Goal: Task Accomplishment & Management: Use online tool/utility

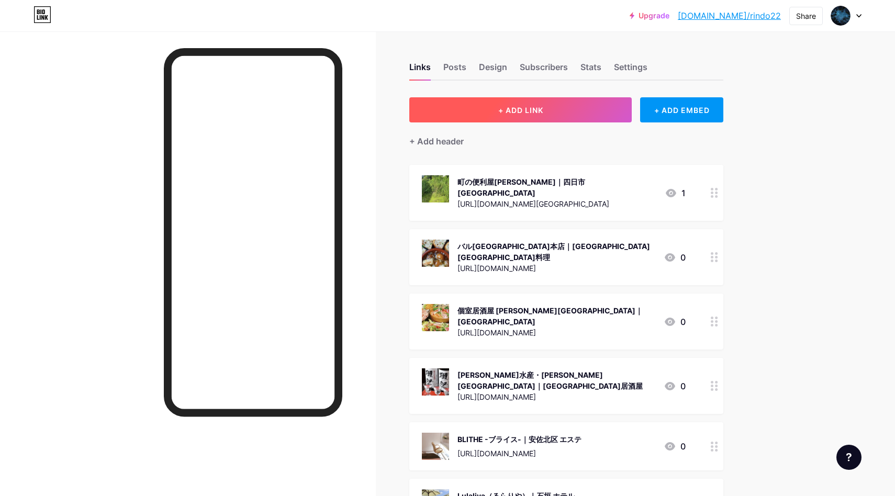
click at [464, 116] on button "+ ADD LINK" at bounding box center [520, 109] width 223 height 25
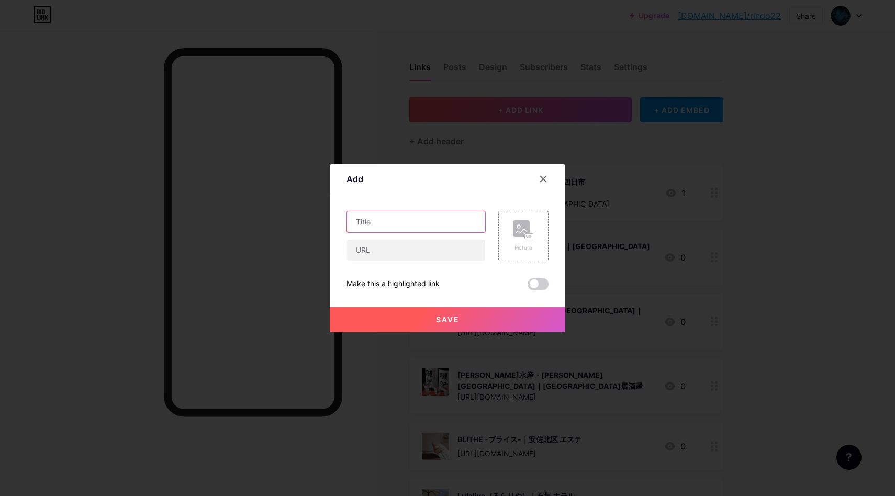
click at [453, 224] on input "text" at bounding box center [416, 222] width 138 height 21
click at [380, 228] on input "text" at bounding box center [416, 222] width 138 height 21
paste input "[PERSON_NAME]Esthe Spa エステスパ｜[GEOGRAPHIC_DATA] メンズエステ"
type input "[PERSON_NAME]Esthe Spa エステスパ｜[GEOGRAPHIC_DATA] メンズエステ"
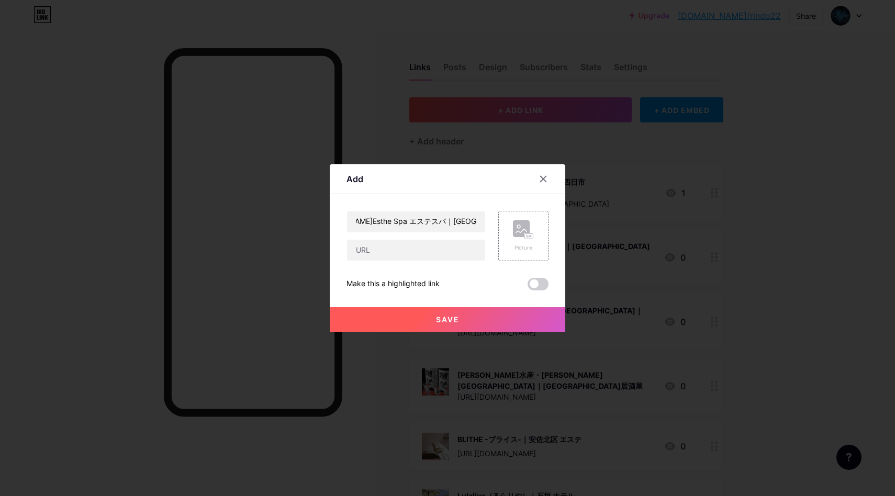
scroll to position [0, 0]
click at [416, 249] on input "text" at bounding box center [416, 250] width 138 height 21
paste input "[URL][DOMAIN_NAME]"
type input "[URL][DOMAIN_NAME]"
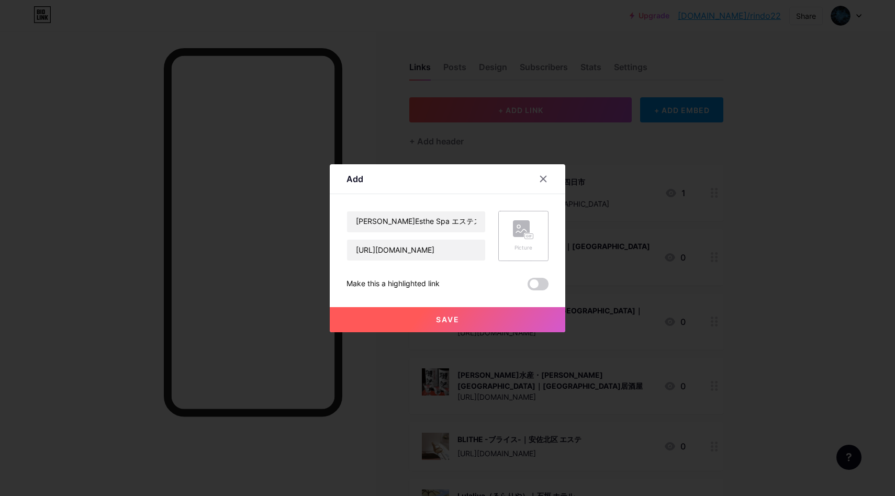
scroll to position [0, 0]
click at [518, 232] on rect at bounding box center [521, 228] width 17 height 17
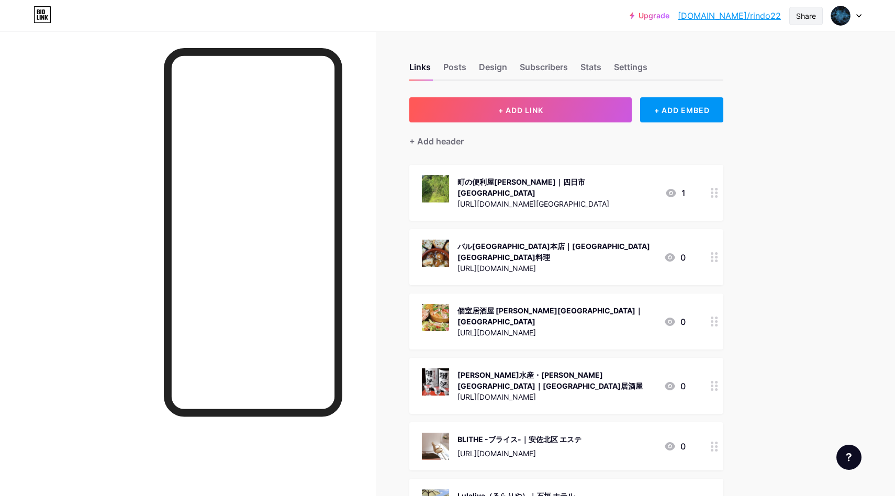
click at [817, 20] on div "Share" at bounding box center [807, 16] width 34 height 18
click at [749, 54] on div "Copy link" at bounding box center [745, 53] width 156 height 25
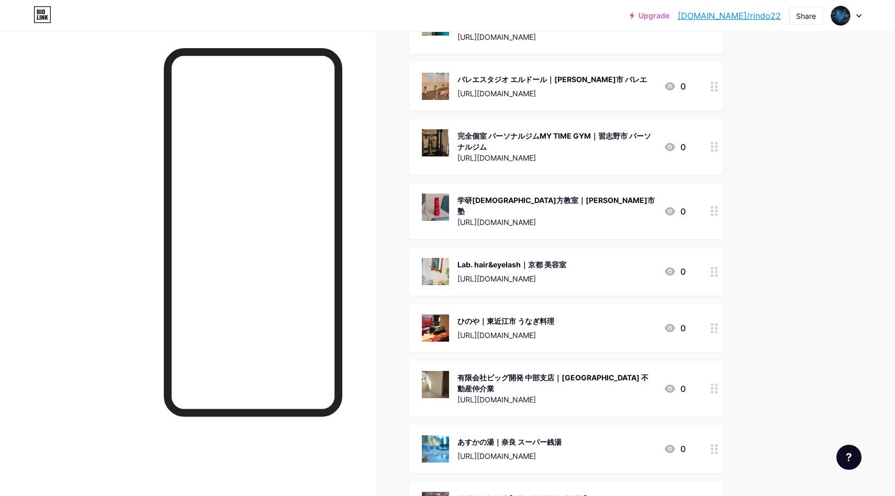
scroll to position [0, 0]
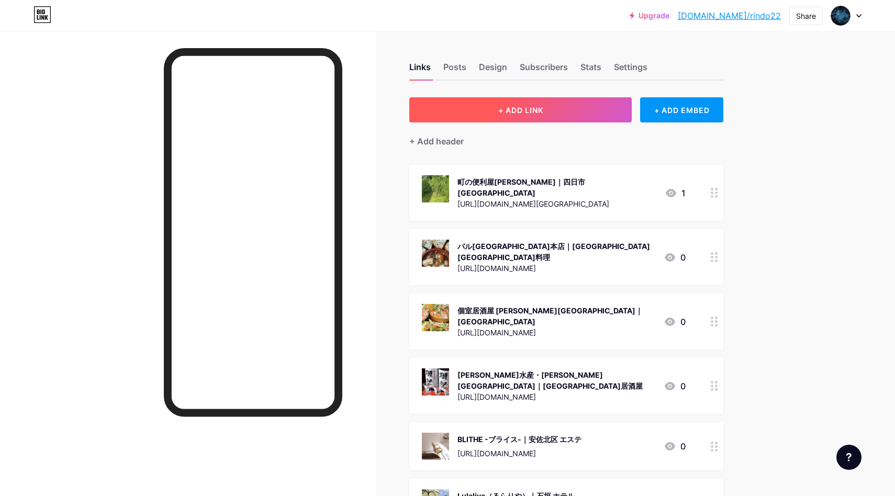
click at [573, 112] on button "+ ADD LINK" at bounding box center [520, 109] width 223 height 25
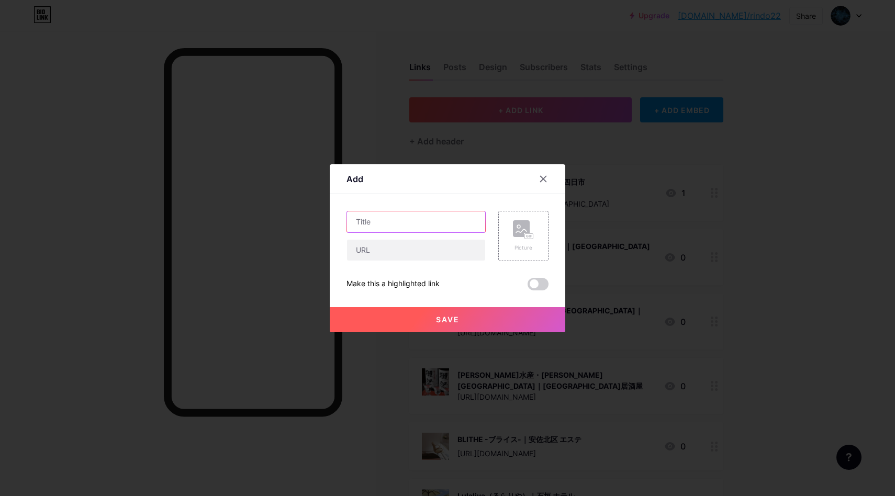
click at [390, 227] on input "text" at bounding box center [416, 222] width 138 height 21
click at [386, 219] on input "text" at bounding box center [416, 222] width 138 height 21
paste input "佐渡シーサイドヴィラ｜佐渡市 ヴィラ"
type input "佐渡シーサイドヴィラ｜佐渡市 ヴィラ"
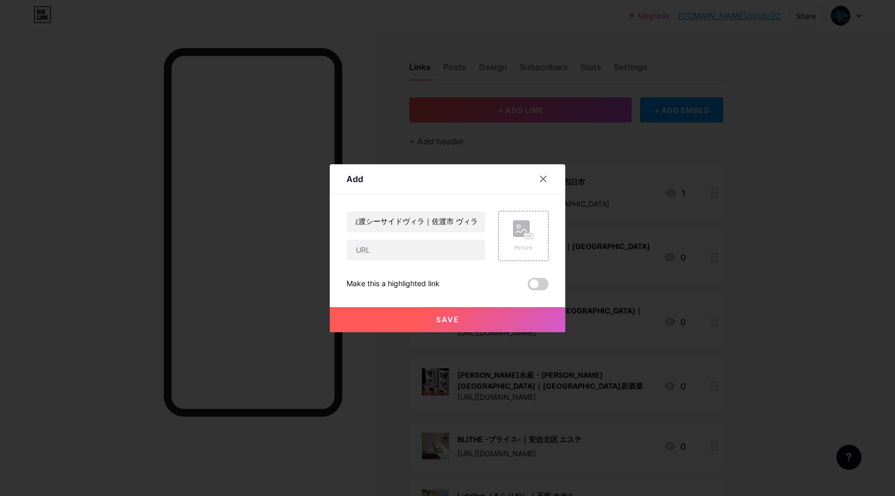
scroll to position [0, 0]
click at [397, 254] on input "text" at bounding box center [416, 250] width 138 height 21
paste input "[URL][DOMAIN_NAME]"
type input "[URL][DOMAIN_NAME]"
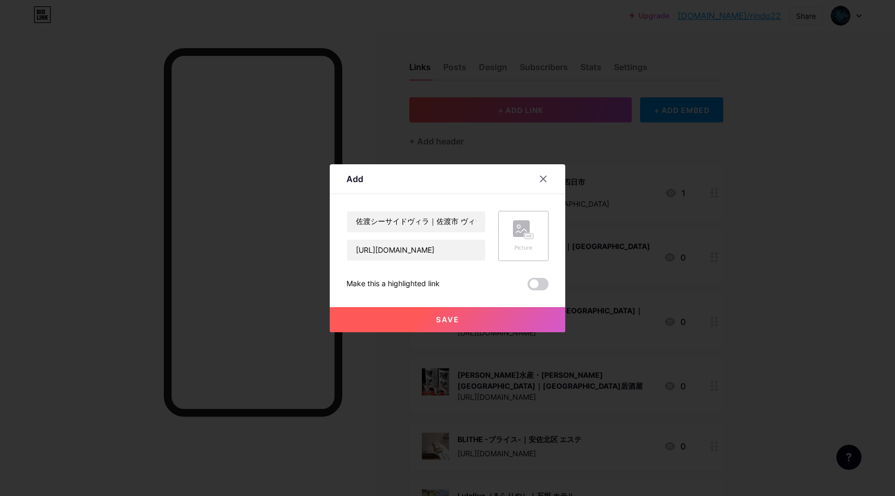
click at [505, 231] on div "Picture" at bounding box center [524, 236] width 50 height 50
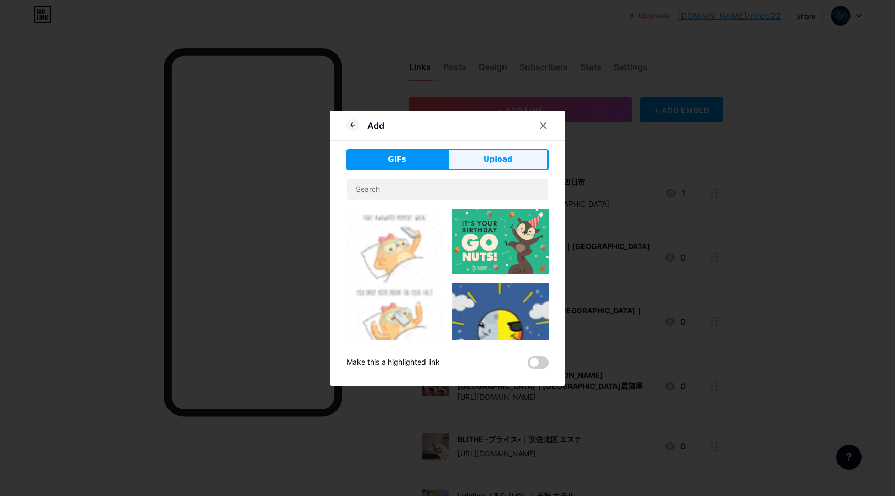
click at [488, 158] on span "Upload" at bounding box center [498, 159] width 29 height 11
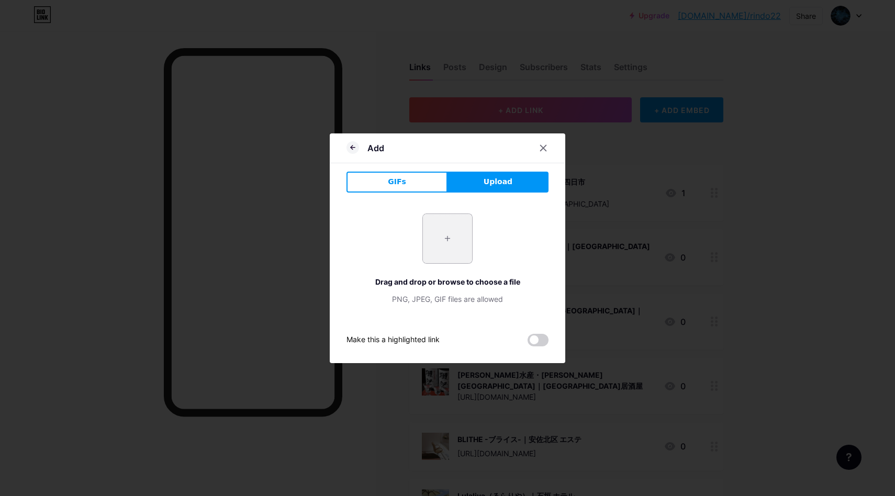
drag, startPoint x: 417, startPoint y: 240, endPoint x: 432, endPoint y: 244, distance: 15.5
click at [417, 241] on div "+ Drag and drop or browse to choose a file PNG, JPEG, GIF files are allowed" at bounding box center [448, 259] width 202 height 91
click at [440, 244] on input "file" at bounding box center [447, 238] width 49 height 49
type input "C:\fakepath\スクリーンショット 2025-09-11 12.06.48.png"
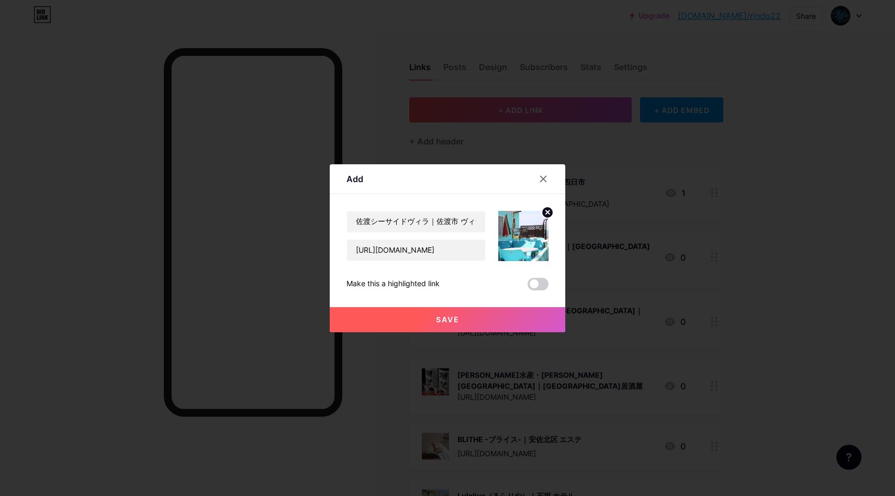
click at [487, 335] on div at bounding box center [447, 248] width 895 height 496
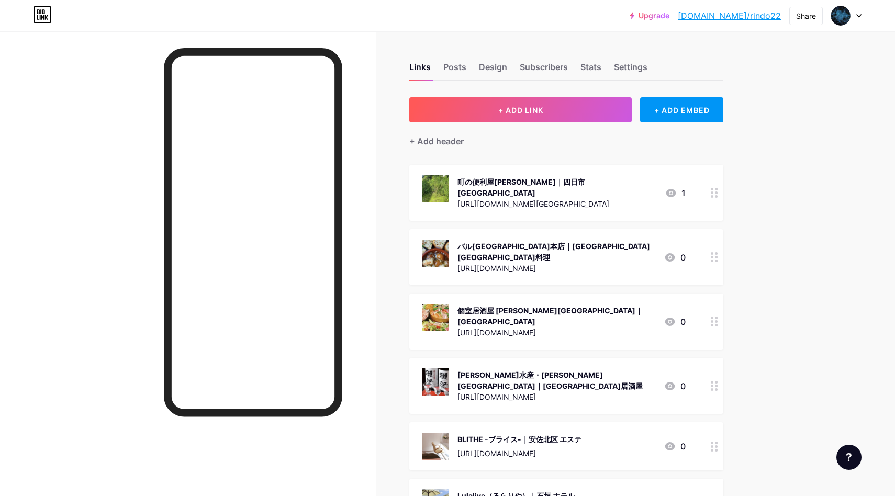
click at [574, 106] on button "+ ADD LINK" at bounding box center [520, 109] width 223 height 25
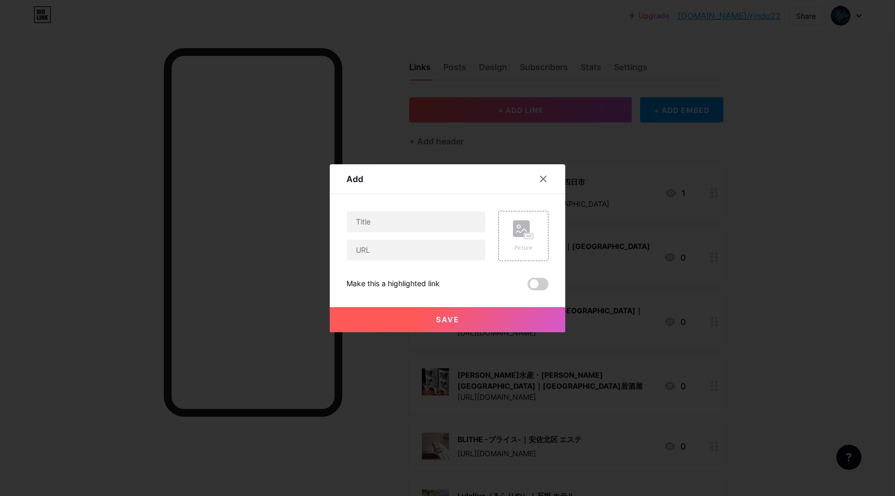
click at [428, 205] on div "Content YouTube Play YouTube video without leaving your page. ADD Vimeo Play Vi…" at bounding box center [448, 242] width 202 height 96
click at [403, 224] on input "text" at bounding box center [416, 222] width 138 height 21
paste input "佐渡シーサイドヴィラ｜佐渡市 ヴィラ"
type input "佐渡シーサイドヴィラ｜佐渡市 ヴィラ"
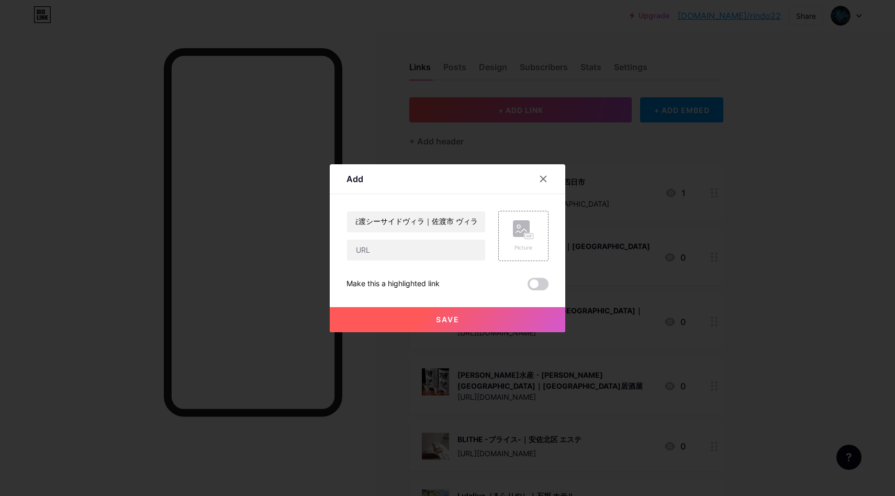
scroll to position [0, 0]
click at [405, 251] on input "text" at bounding box center [416, 250] width 138 height 21
paste input "[URL][DOMAIN_NAME]"
type input "[URL][DOMAIN_NAME]"
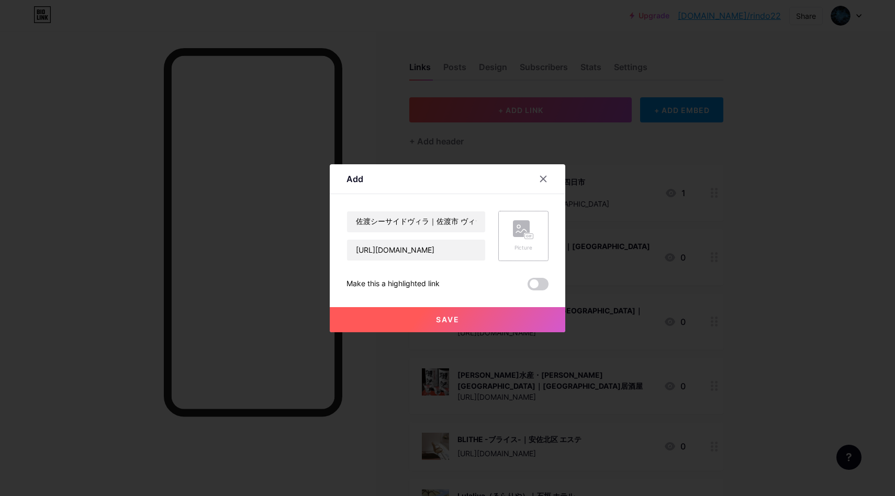
click at [545, 226] on div "Picture" at bounding box center [524, 236] width 50 height 50
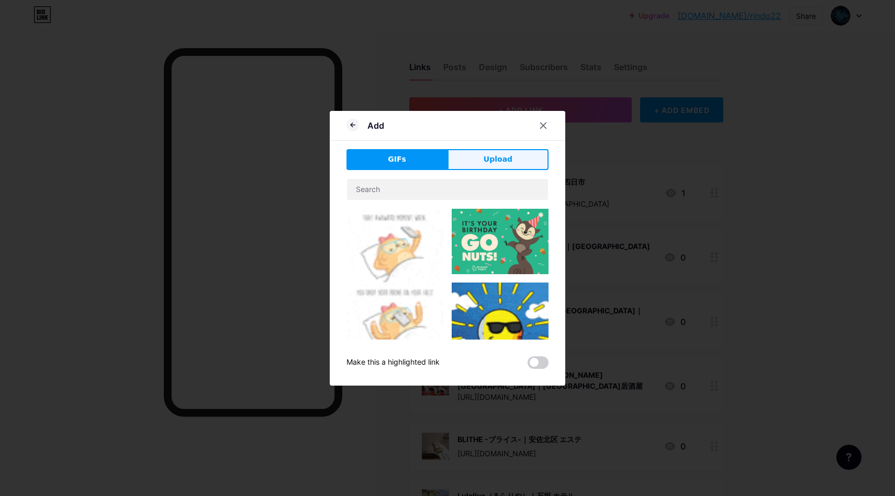
click at [501, 164] on span "Upload" at bounding box center [498, 159] width 29 height 11
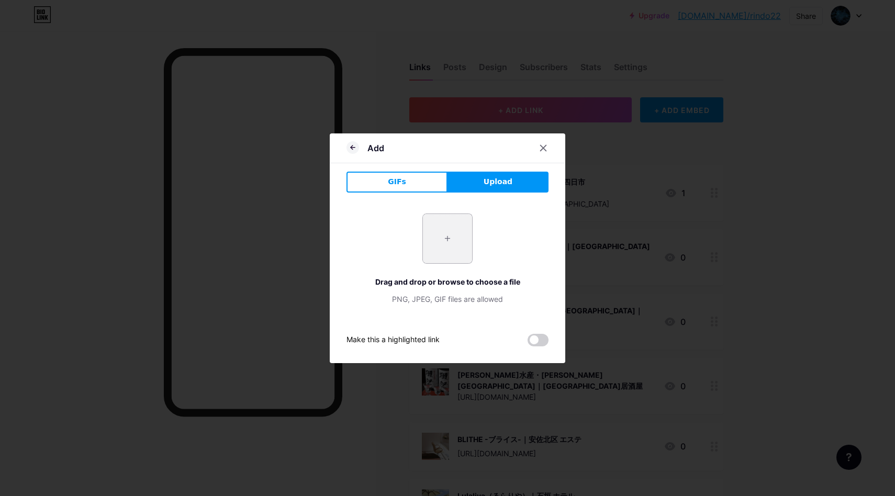
click at [429, 251] on input "file" at bounding box center [447, 238] width 49 height 49
type input "C:\fakepath\スクリーンショット 2025-09-11 12.06.48.png"
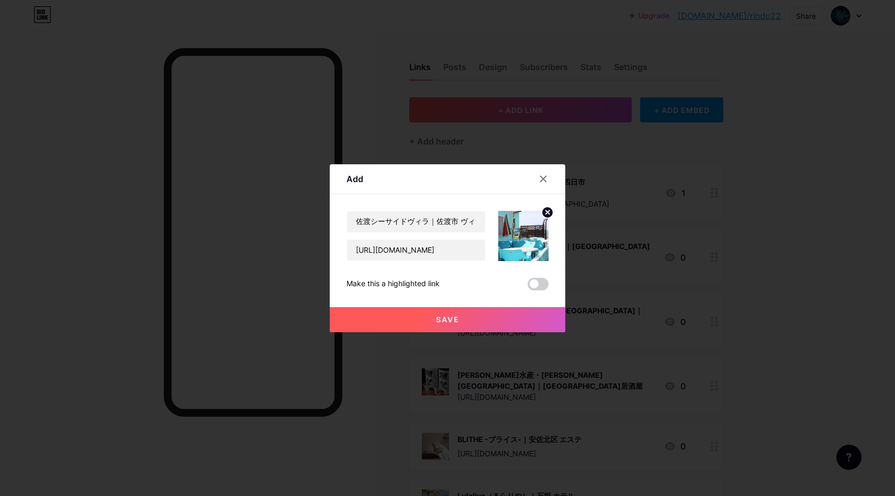
click at [457, 320] on span "Save" at bounding box center [448, 319] width 24 height 9
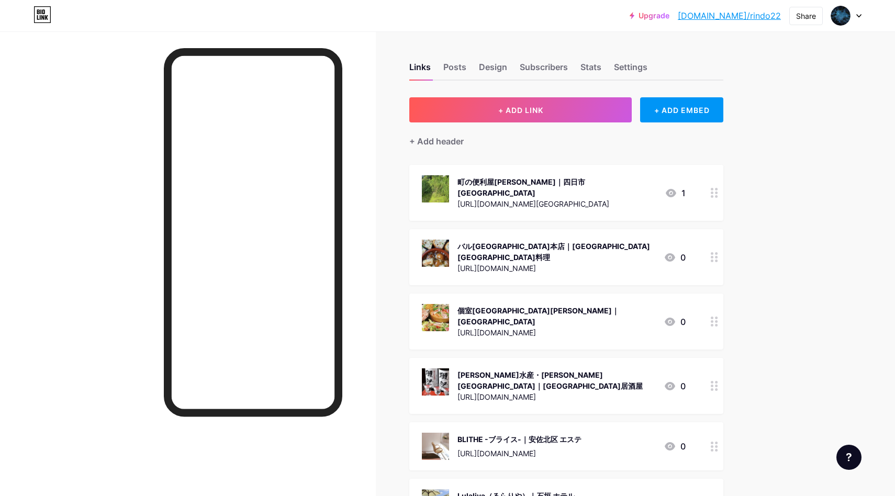
scroll to position [7, 0]
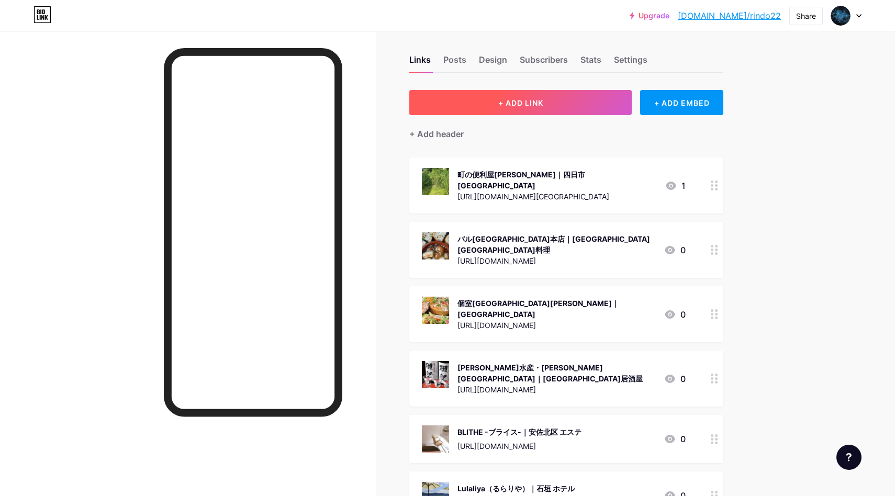
click at [577, 108] on button "+ ADD LINK" at bounding box center [520, 102] width 223 height 25
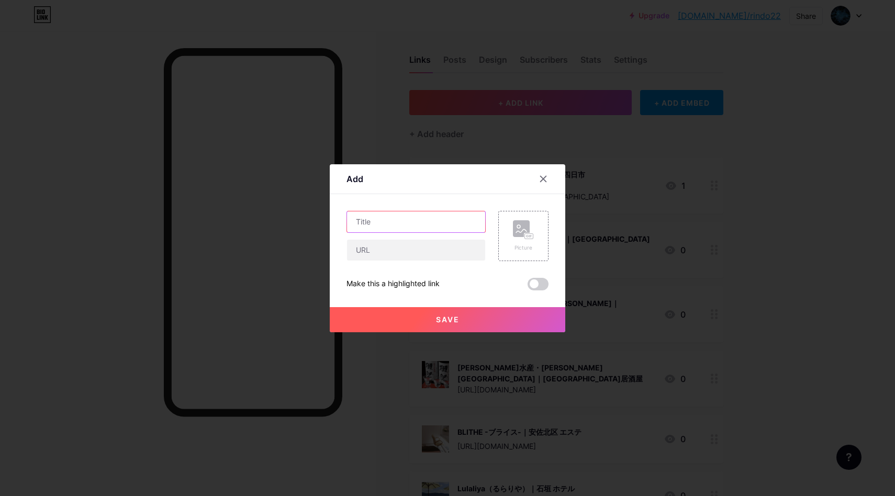
click at [432, 227] on input "text" at bounding box center [416, 222] width 138 height 21
paste input "SYS株式会社｜堺市 通信コンサル"
type input "SYS株式会社｜堺市 通信コンサル"
click at [401, 252] on input "text" at bounding box center [416, 250] width 138 height 21
paste input "[URL][DOMAIN_NAME]"
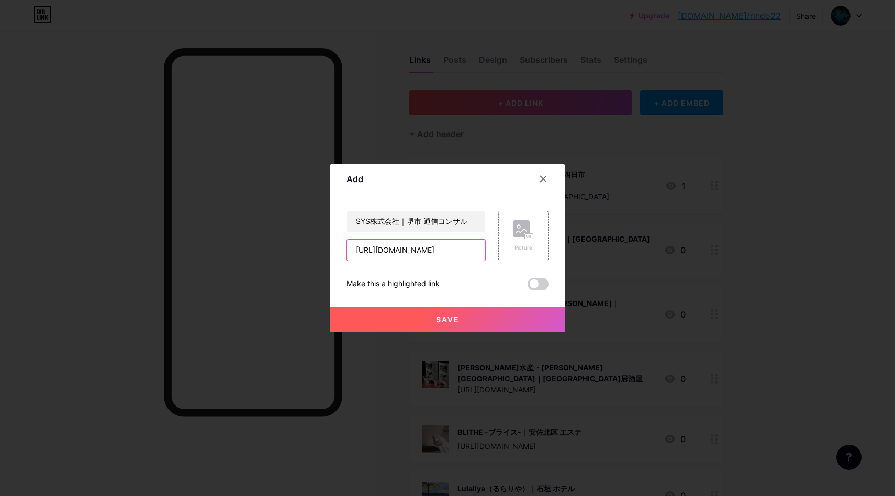
scroll to position [0, 39]
type input "[URL][DOMAIN_NAME]"
click at [525, 236] on rect at bounding box center [529, 236] width 8 height 5
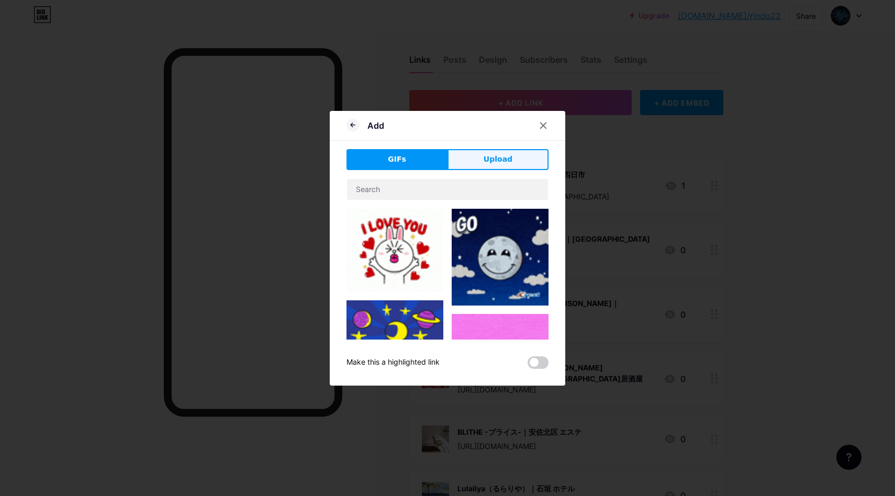
click at [499, 159] on span "Upload" at bounding box center [498, 159] width 29 height 11
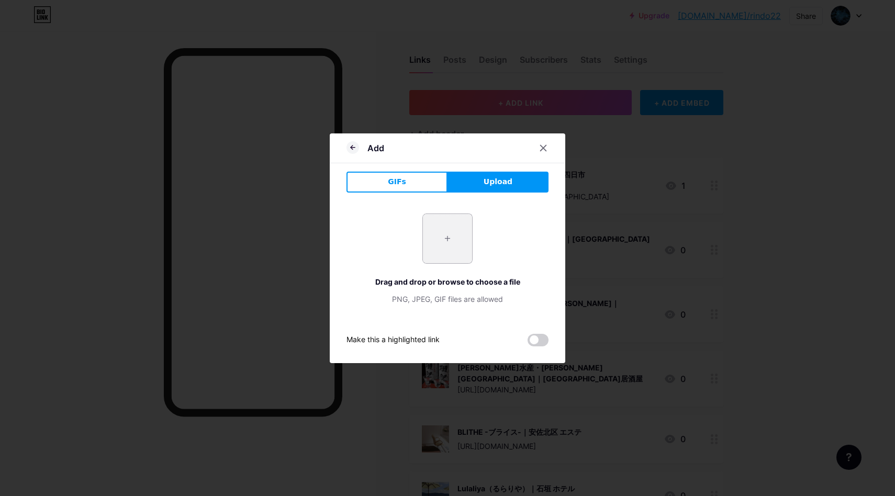
click at [427, 240] on input "file" at bounding box center [447, 238] width 49 height 49
type input "C:\fakepath\スクリーンショット 2025-09-11 12.11.01.png"
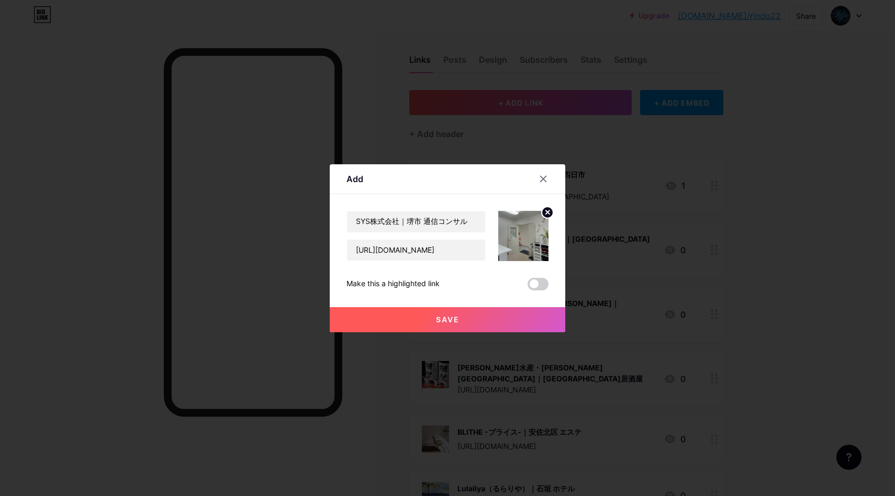
click at [469, 320] on button "Save" at bounding box center [448, 319] width 236 height 25
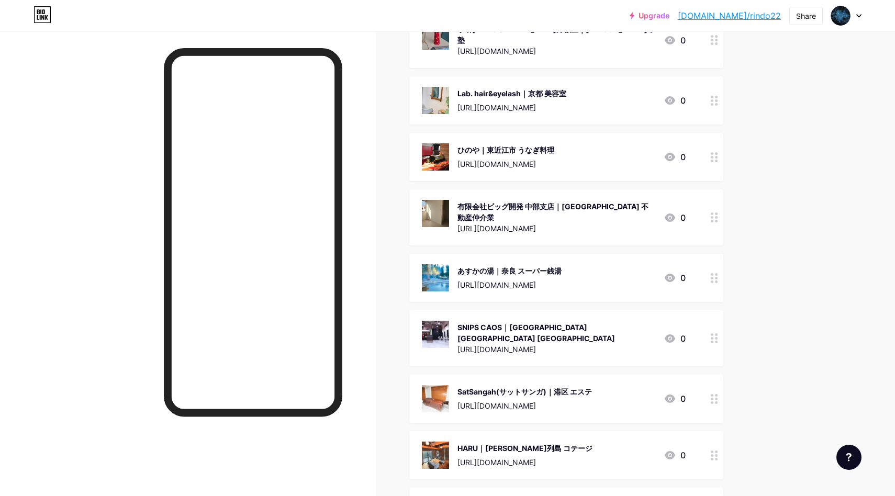
scroll to position [0, 0]
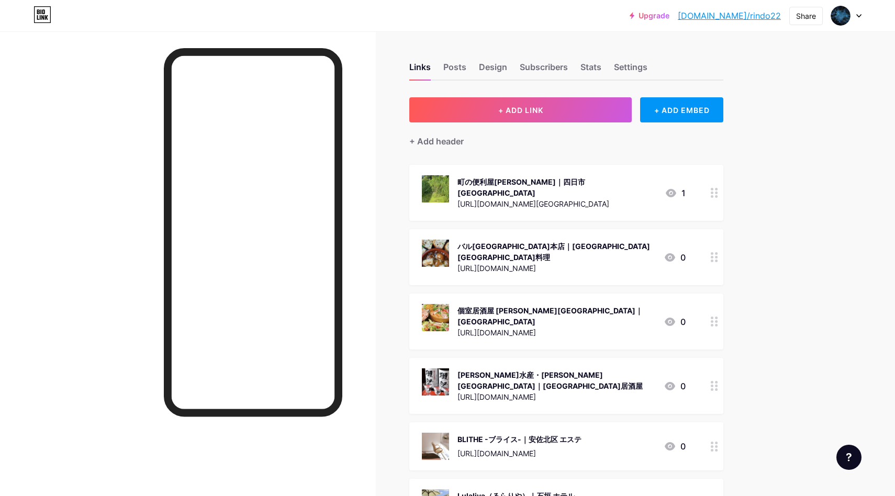
click at [539, 112] on span "+ ADD LINK" at bounding box center [521, 110] width 45 height 9
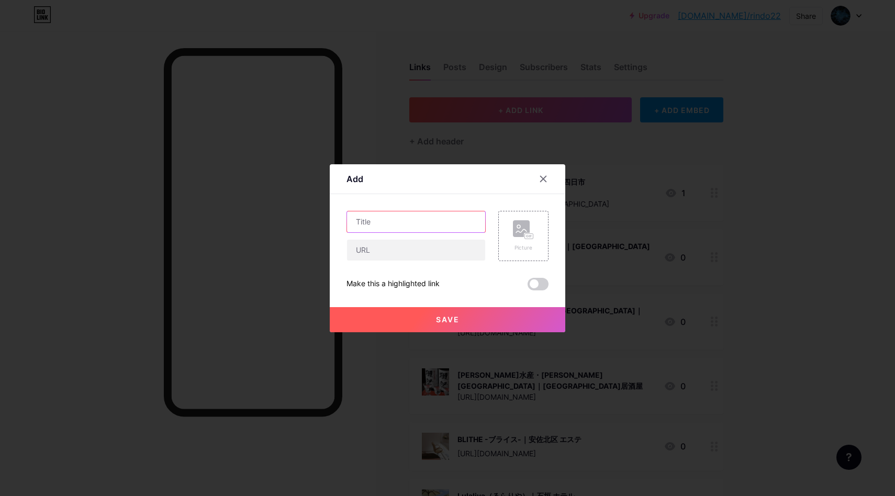
click at [401, 221] on input "text" at bounding box center [416, 222] width 138 height 21
paste input "紫波中央自動車学校｜岩手 自動車学校"
type input "紫波中央自動車学校｜岩手 自動車学校"
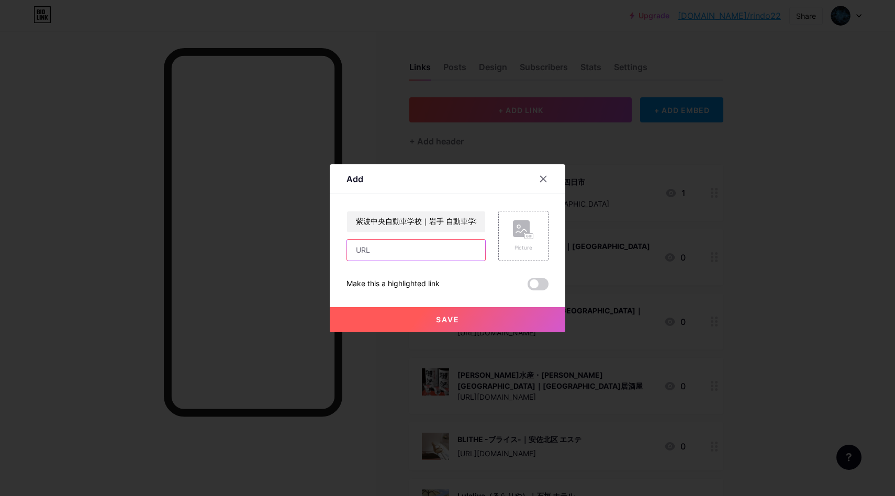
click at [405, 253] on input "text" at bounding box center [416, 250] width 138 height 21
paste input "[URL][DOMAIN_NAME]"
type input "[URL][DOMAIN_NAME]"
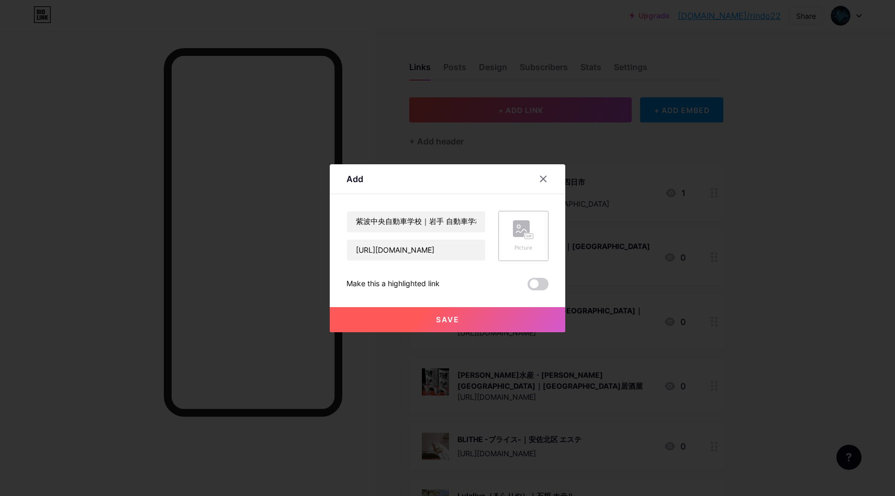
click at [521, 234] on rect at bounding box center [521, 228] width 17 height 17
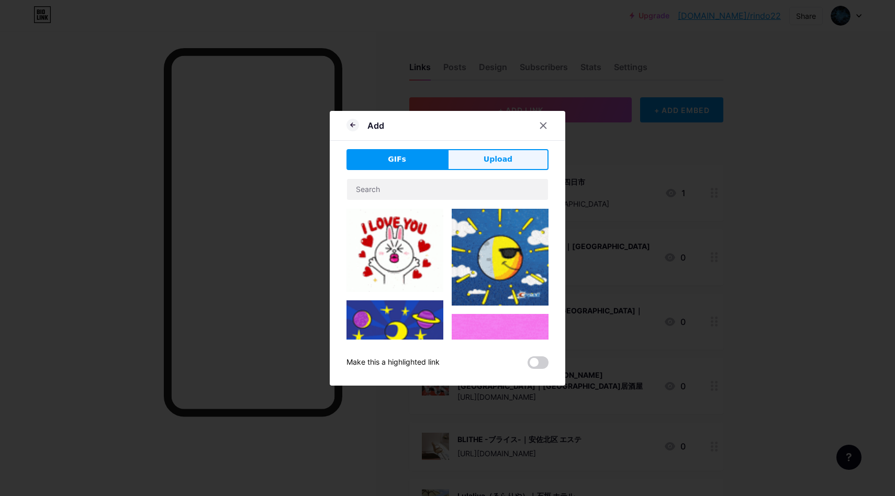
click at [480, 169] on button "Upload" at bounding box center [498, 159] width 101 height 21
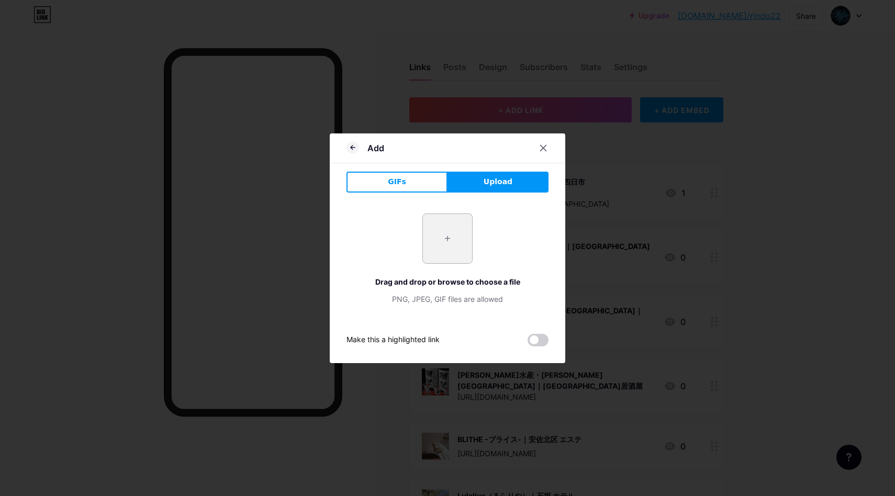
click at [449, 246] on input "file" at bounding box center [447, 238] width 49 height 49
type input "C:\fakepath\スクリーンショット 2025-09-11 12.13.38.png"
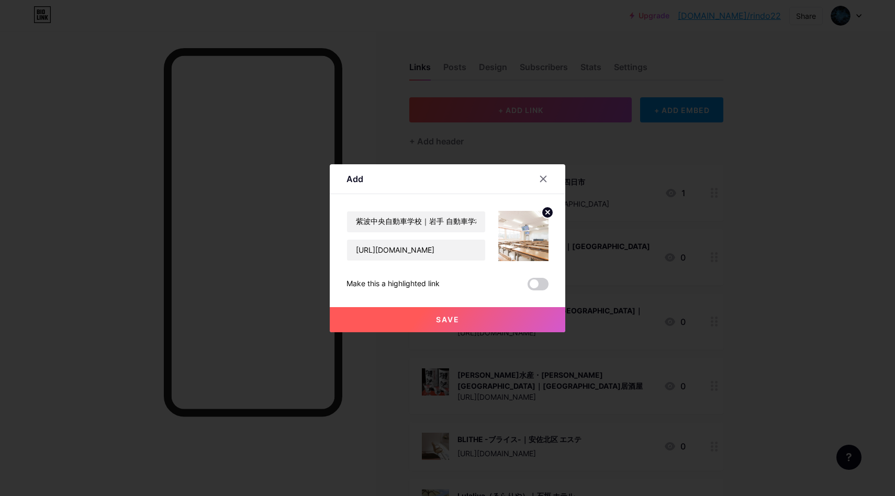
click at [479, 314] on button "Save" at bounding box center [448, 319] width 236 height 25
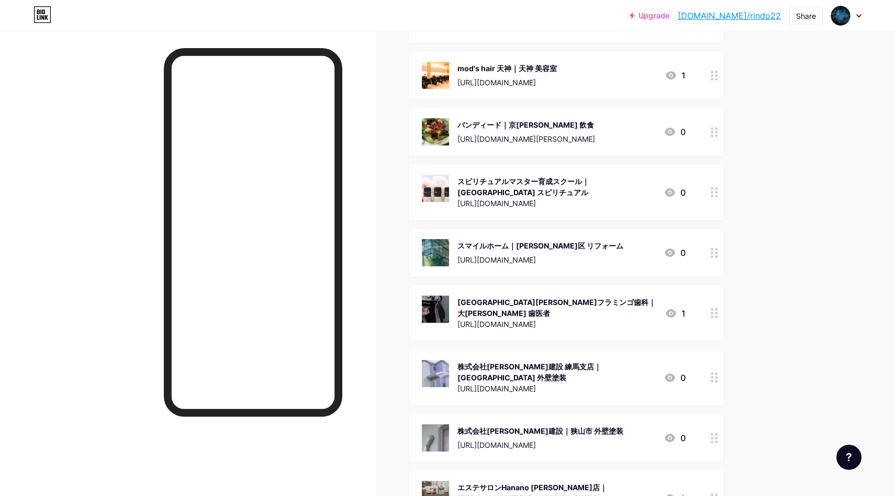
scroll to position [0, 0]
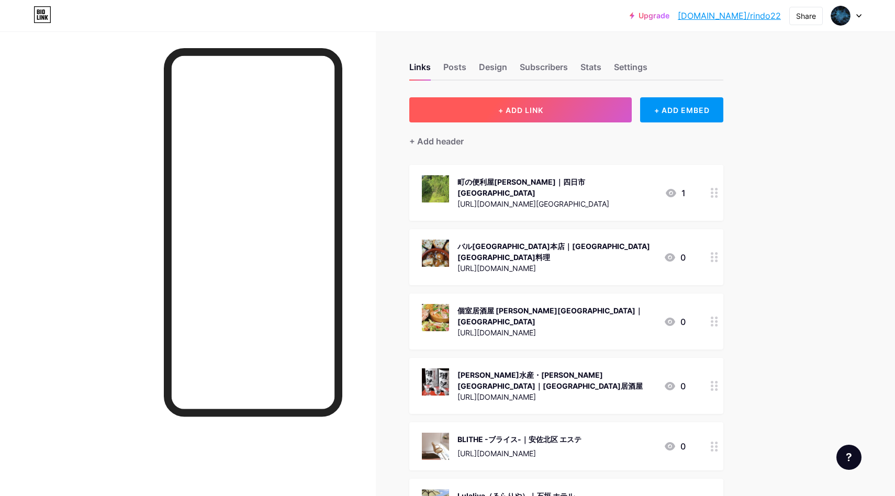
click at [519, 102] on button "+ ADD LINK" at bounding box center [520, 109] width 223 height 25
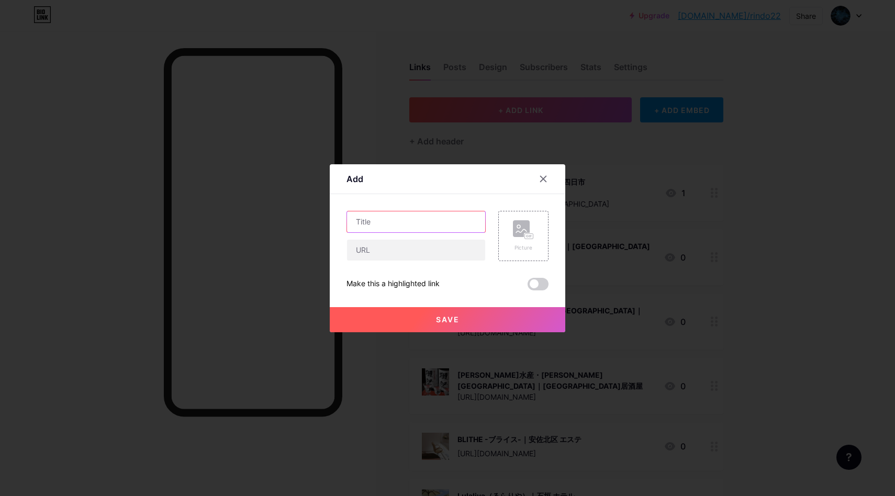
click at [402, 226] on input "text" at bounding box center [416, 222] width 138 height 21
paste input "サブカルアニソンCafe＆Bar シリウス｜[PERSON_NAME] アニソンバー"
type input "サブカルアニソンCafe＆Bar シリウス｜[PERSON_NAME] アニソンバー"
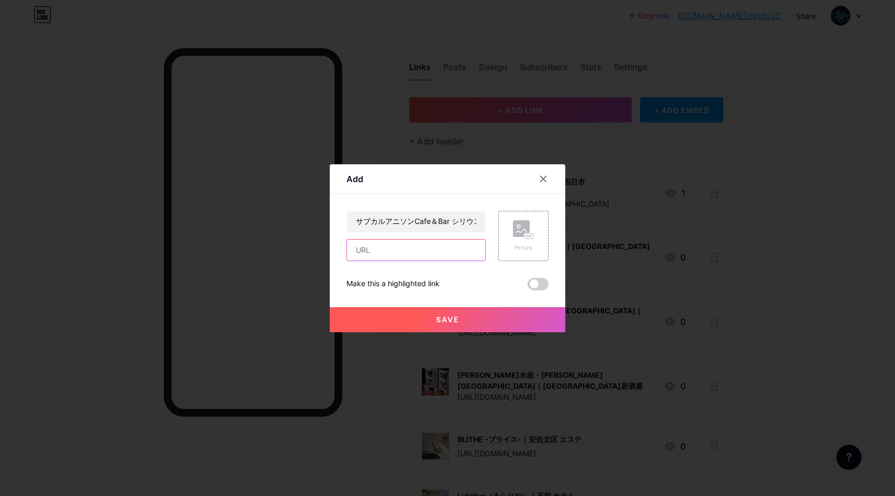
click at [403, 257] on input "text" at bounding box center [416, 250] width 138 height 21
paste input "[URL][DOMAIN_NAME]"
type input "[URL][DOMAIN_NAME]"
click at [501, 227] on div "Picture" at bounding box center [524, 236] width 50 height 50
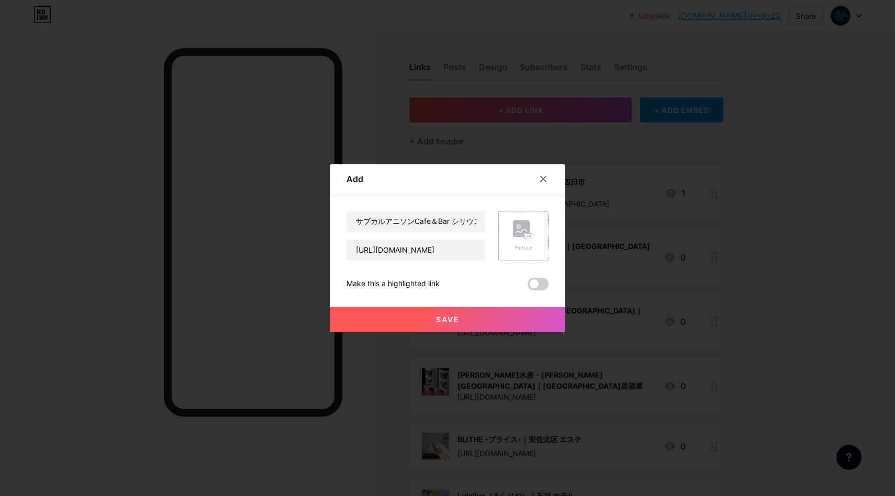
scroll to position [0, 0]
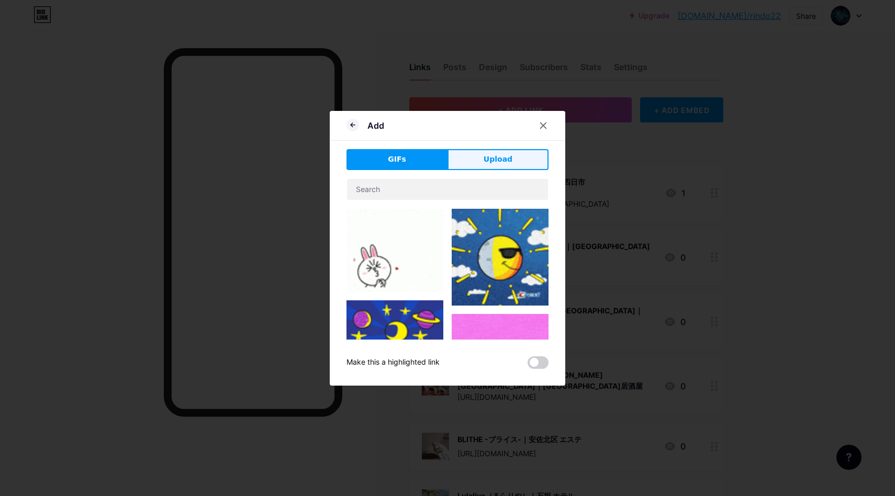
click at [501, 161] on span "Upload" at bounding box center [498, 159] width 29 height 11
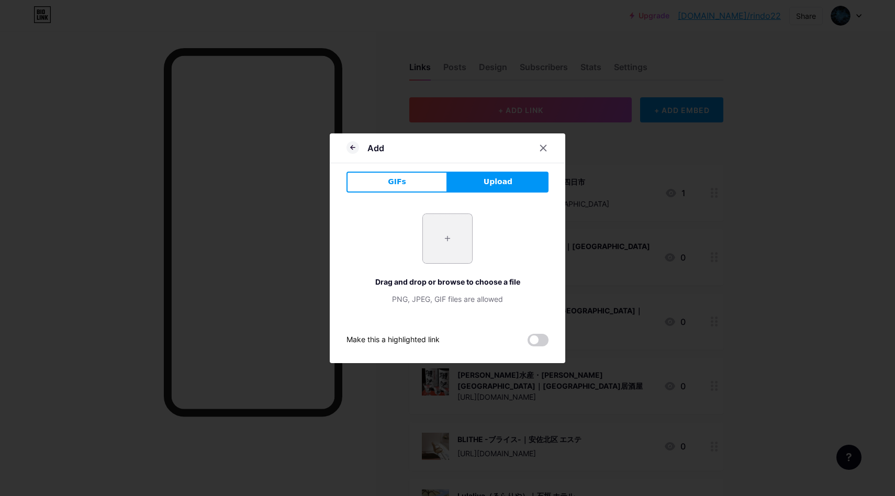
click at [468, 260] on input "file" at bounding box center [447, 238] width 49 height 49
type input "C:\fakepath\スクリーンショット 2025-09-11 12.16.08.png"
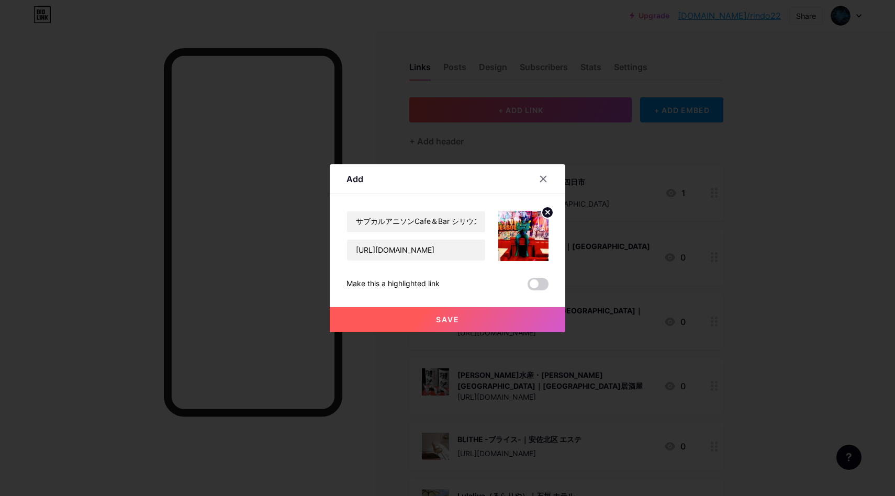
click at [478, 314] on button "Save" at bounding box center [448, 319] width 236 height 25
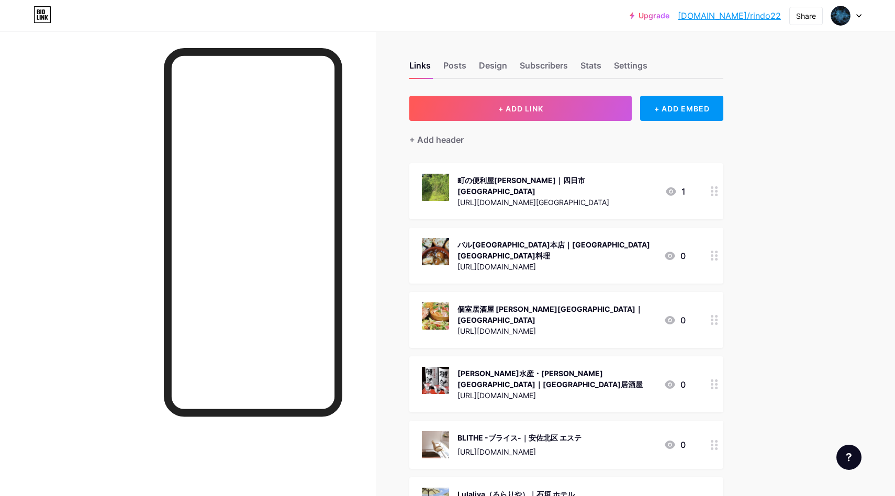
scroll to position [95127, 0]
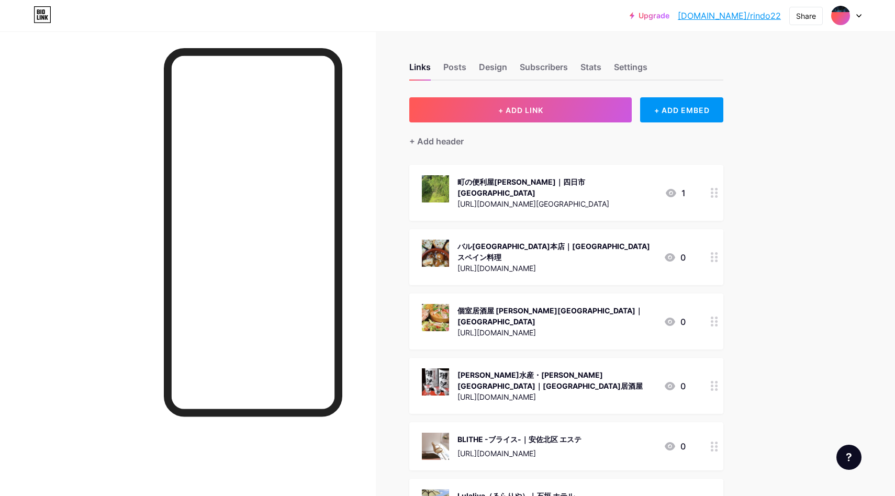
scroll to position [95183, 0]
